Goal: Task Accomplishment & Management: Use online tool/utility

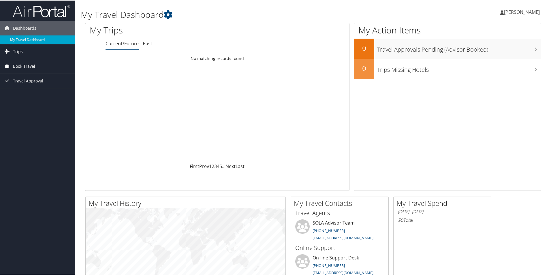
click at [44, 66] on link "Book Travel" at bounding box center [37, 66] width 75 height 14
click at [34, 81] on link "Approval Request (Beta)" at bounding box center [37, 77] width 75 height 9
click at [36, 83] on link "Book/Manage Online Trips" at bounding box center [37, 86] width 75 height 9
